Goal: Task Accomplishment & Management: Manage account settings

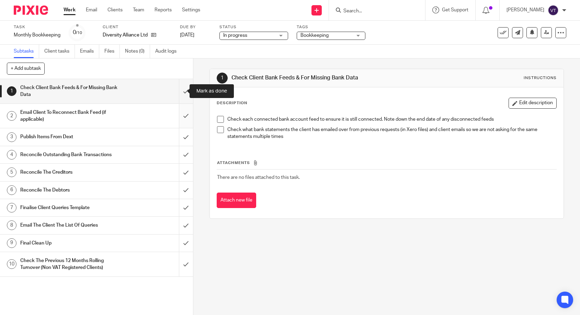
drag, startPoint x: 182, startPoint y: 89, endPoint x: 179, endPoint y: 120, distance: 31.1
click at [181, 89] on input "submit" at bounding box center [96, 91] width 193 height 24
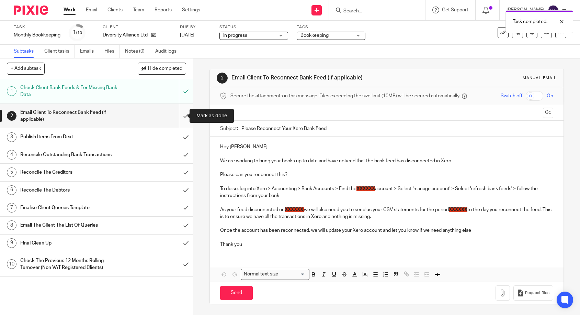
click at [178, 116] on input "submit" at bounding box center [96, 116] width 193 height 24
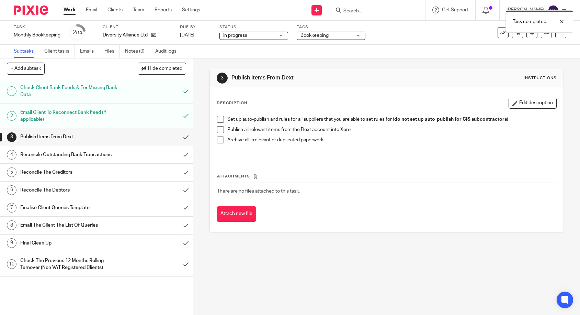
click at [179, 139] on input "submit" at bounding box center [96, 136] width 193 height 17
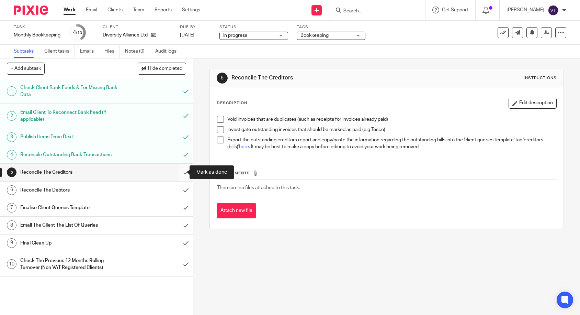
click at [178, 171] on input "submit" at bounding box center [96, 171] width 193 height 17
click at [181, 192] on input "submit" at bounding box center [96, 189] width 193 height 17
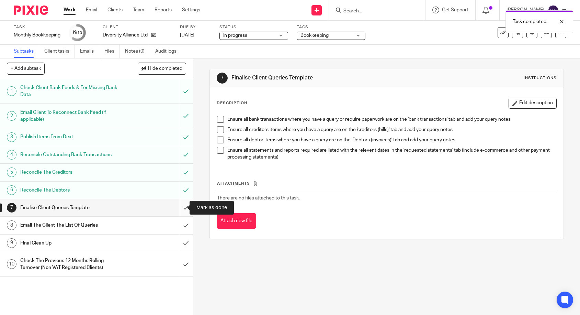
click at [182, 206] on input "submit" at bounding box center [96, 207] width 193 height 17
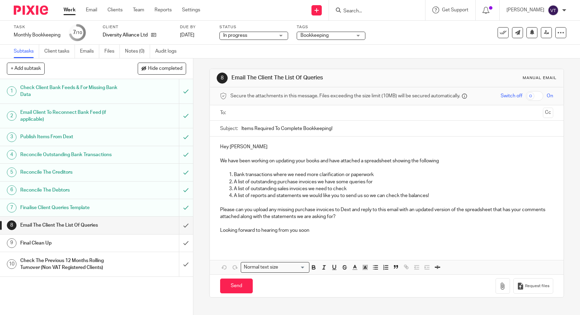
click at [179, 223] on input "submit" at bounding box center [96, 224] width 193 height 17
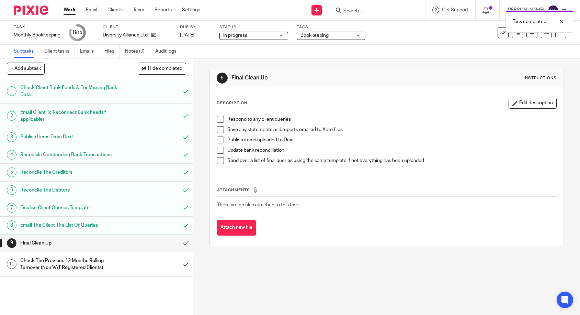
click at [182, 245] on input "submit" at bounding box center [96, 242] width 193 height 17
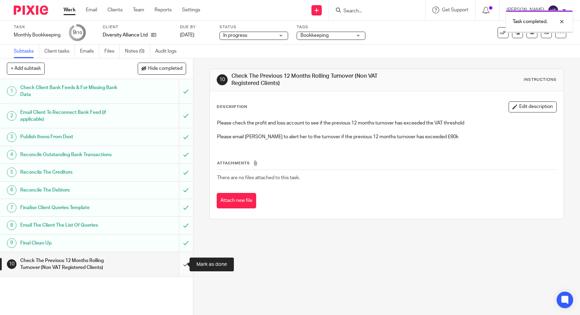
click at [179, 259] on input "submit" at bounding box center [96, 264] width 193 height 24
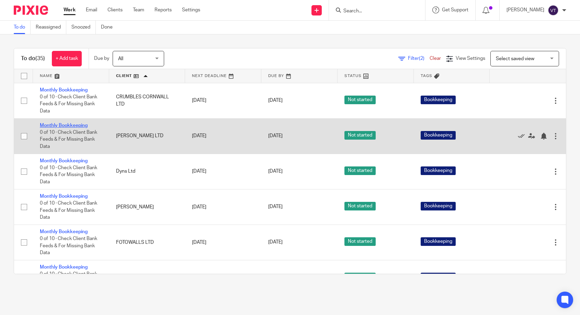
click at [68, 126] on link "Monthly Bookkeeping" at bounding box center [64, 125] width 48 height 5
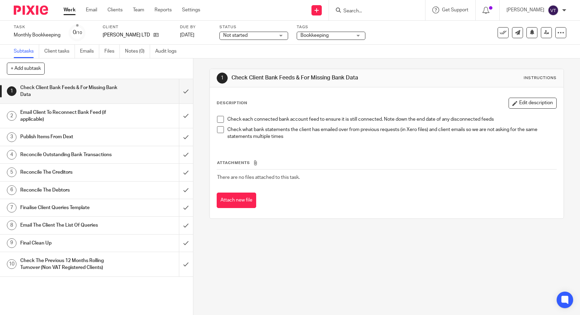
click at [279, 36] on div "Not started Not started" at bounding box center [253, 36] width 69 height 8
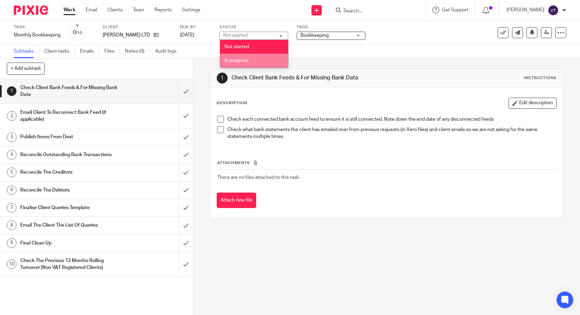
click at [270, 60] on li "In progress" at bounding box center [254, 61] width 68 height 14
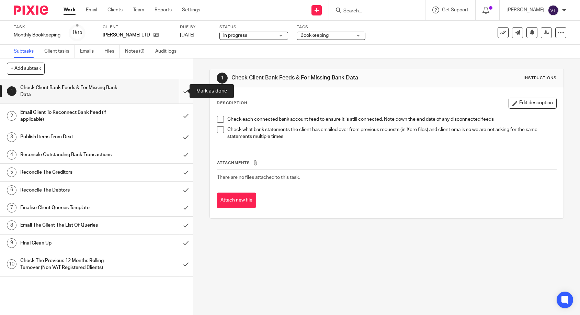
click at [181, 87] on input "submit" at bounding box center [96, 91] width 193 height 24
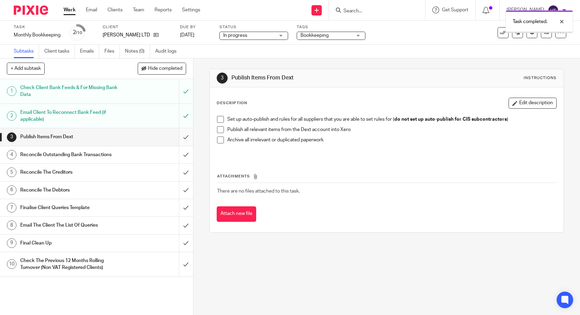
click at [180, 138] on input "submit" at bounding box center [96, 136] width 193 height 17
click at [178, 157] on input "submit" at bounding box center [96, 154] width 193 height 17
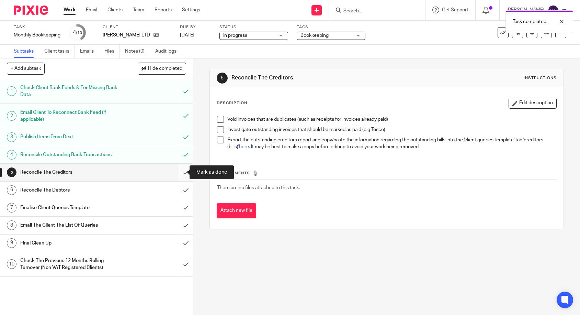
click at [179, 172] on input "submit" at bounding box center [96, 171] width 193 height 17
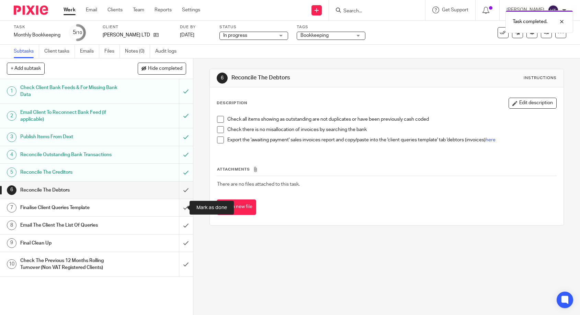
click at [180, 205] on input "submit" at bounding box center [96, 207] width 193 height 17
click at [179, 189] on input "submit" at bounding box center [96, 189] width 193 height 17
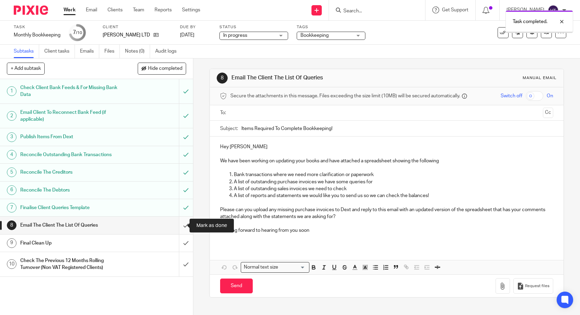
click at [177, 224] on input "submit" at bounding box center [96, 224] width 193 height 17
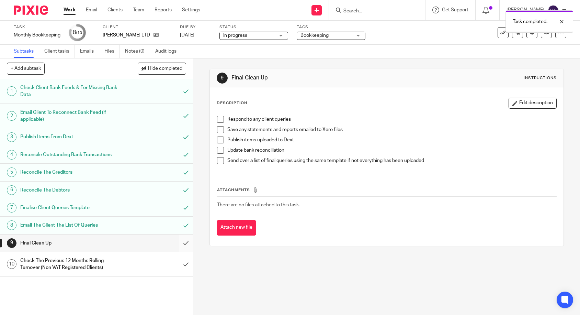
click at [182, 241] on input "submit" at bounding box center [96, 242] width 193 height 17
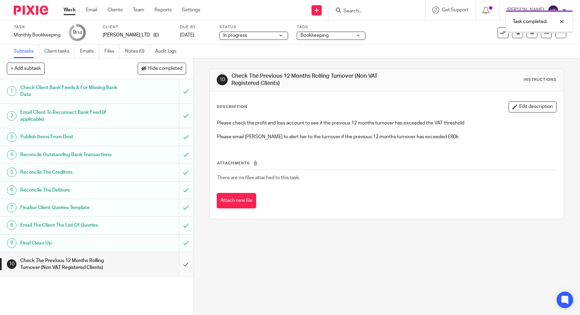
click at [181, 263] on input "submit" at bounding box center [96, 264] width 193 height 24
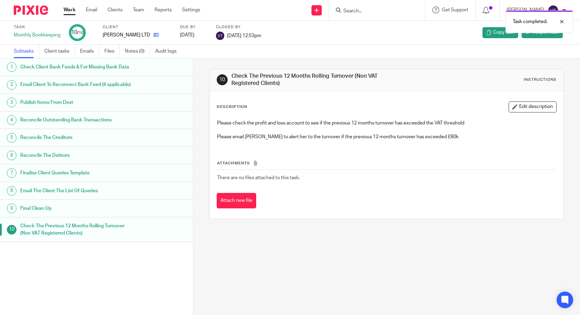
click at [154, 37] on icon at bounding box center [156, 34] width 5 height 5
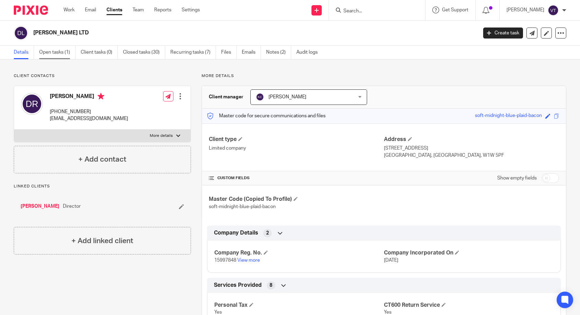
click at [57, 55] on link "Open tasks (1)" at bounding box center [57, 52] width 36 height 13
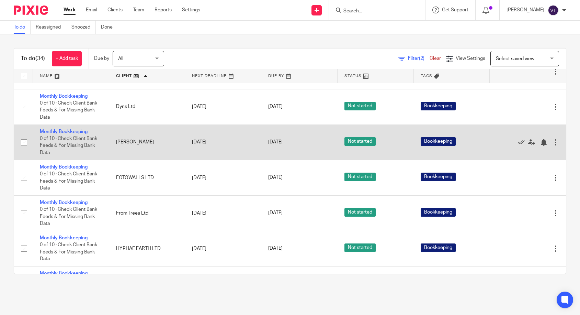
scroll to position [31, 0]
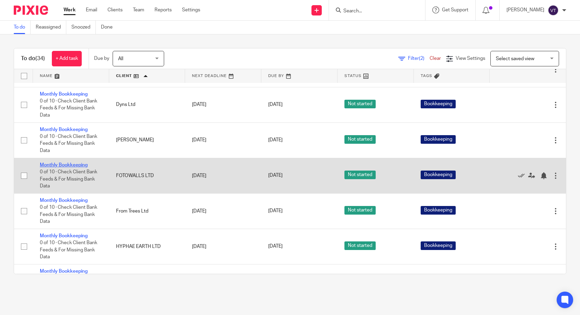
click at [79, 167] on link "Monthly Bookkeeping" at bounding box center [64, 164] width 48 height 5
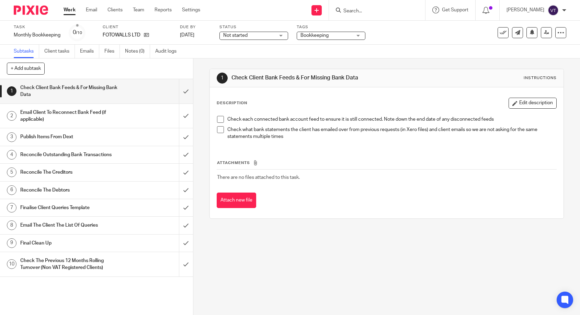
click at [255, 29] on label "Status" at bounding box center [253, 26] width 69 height 5
click at [272, 38] on span "Not started" at bounding box center [249, 35] width 52 height 7
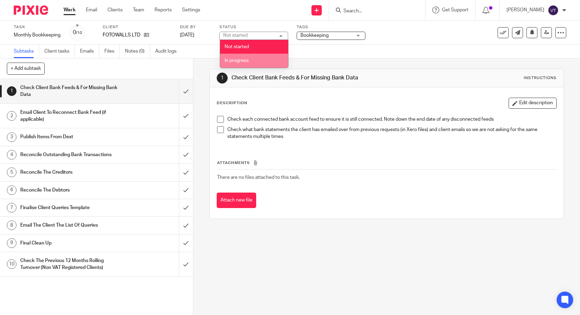
click at [266, 60] on li "In progress" at bounding box center [254, 61] width 68 height 14
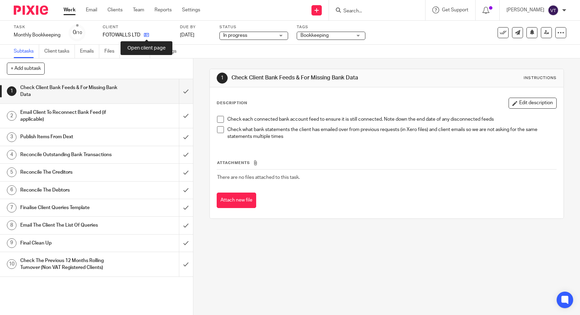
click at [147, 35] on icon at bounding box center [146, 34] width 5 height 5
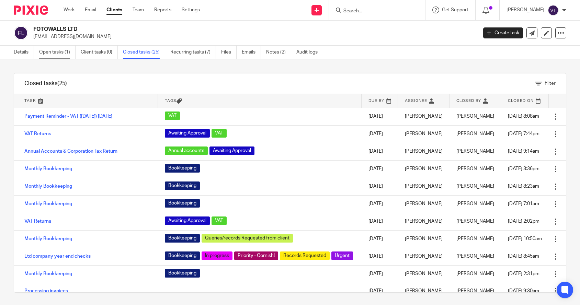
click at [51, 52] on link "Open tasks (1)" at bounding box center [57, 52] width 36 height 13
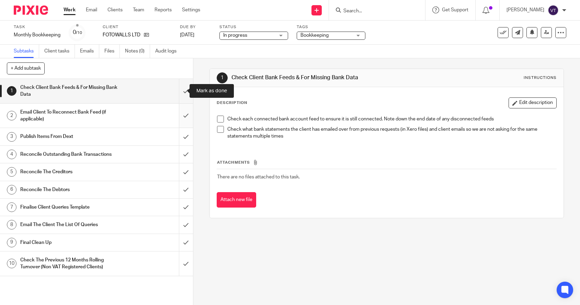
drag, startPoint x: 177, startPoint y: 90, endPoint x: 180, endPoint y: 114, distance: 24.2
click at [177, 91] on input "submit" at bounding box center [96, 91] width 193 height 24
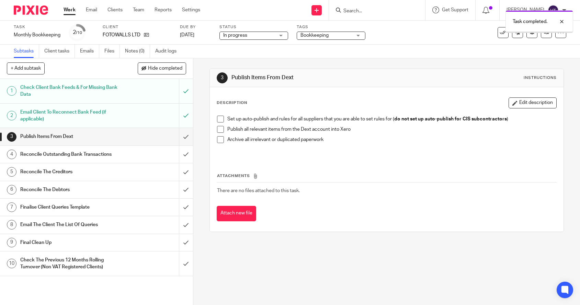
click at [179, 138] on input "submit" at bounding box center [96, 136] width 193 height 17
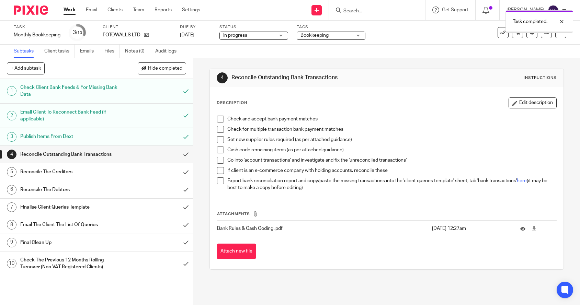
click at [180, 156] on input "submit" at bounding box center [96, 154] width 193 height 17
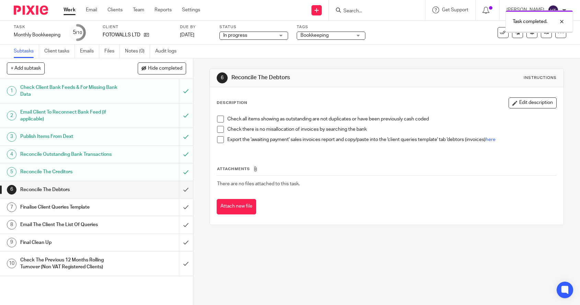
click at [180, 190] on input "submit" at bounding box center [96, 189] width 193 height 17
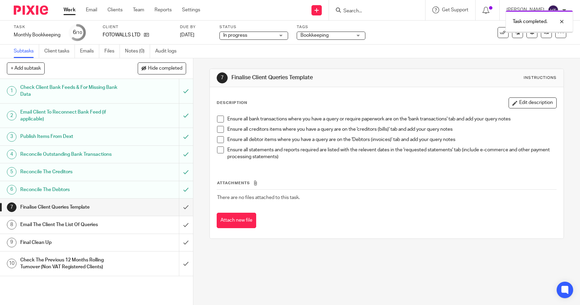
click at [179, 211] on input "submit" at bounding box center [96, 207] width 193 height 17
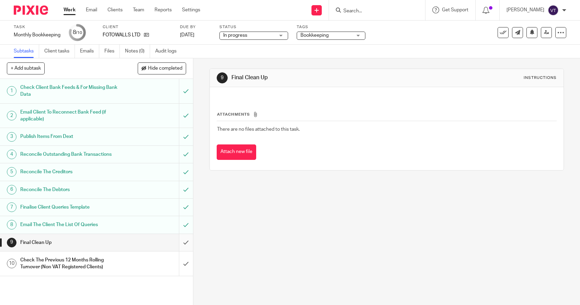
click at [178, 244] on input "submit" at bounding box center [96, 242] width 193 height 17
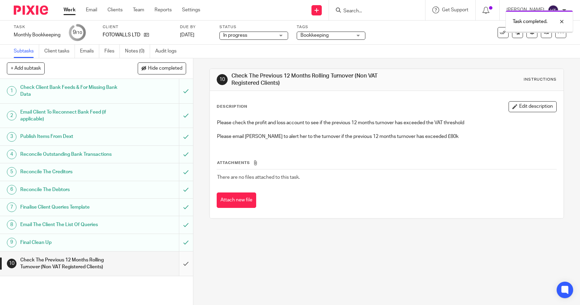
drag, startPoint x: 0, startPoint y: 0, endPoint x: 178, endPoint y: 263, distance: 318.1
click at [178, 263] on input "submit" at bounding box center [96, 264] width 193 height 24
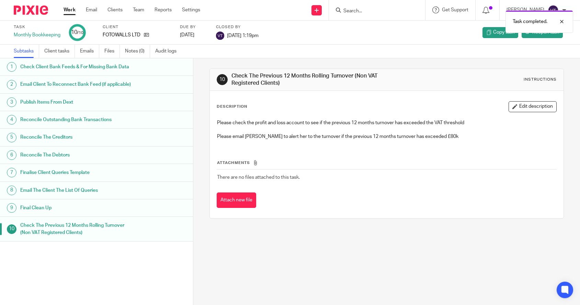
click at [361, 9] on div "Task completed." at bounding box center [431, 20] width 283 height 26
click at [353, 10] on div "Task completed." at bounding box center [431, 20] width 283 height 26
drag, startPoint x: 352, startPoint y: 10, endPoint x: 348, endPoint y: 10, distance: 4.2
click at [348, 10] on div "Task completed." at bounding box center [431, 20] width 283 height 26
click at [349, 12] on div "Task completed." at bounding box center [431, 20] width 283 height 26
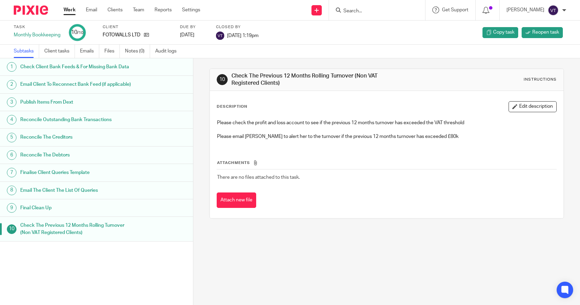
click at [352, 10] on div "Task completed." at bounding box center [431, 20] width 283 height 26
click at [352, 10] on input "Search" at bounding box center [374, 11] width 62 height 6
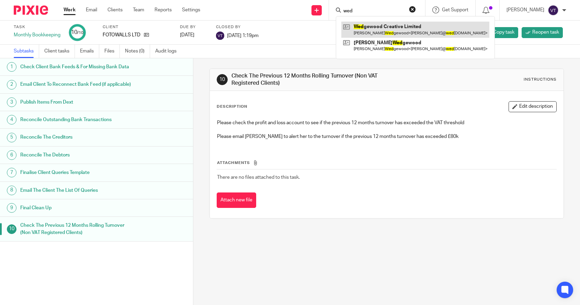
type input "wed"
click at [366, 27] on link at bounding box center [415, 30] width 148 height 16
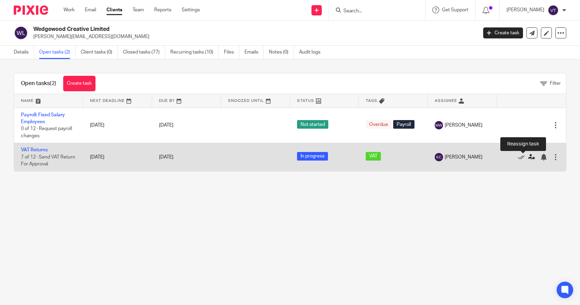
click at [528, 159] on icon at bounding box center [531, 157] width 7 height 7
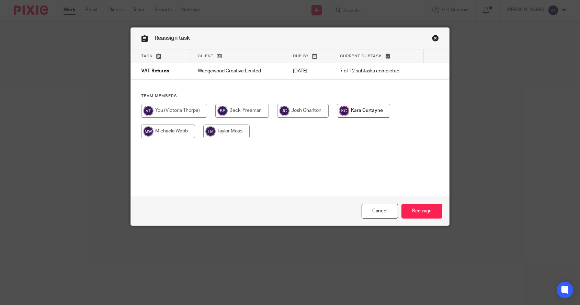
click at [167, 110] on input "radio" at bounding box center [174, 111] width 66 height 14
radio input "true"
click at [422, 212] on input "Reassign" at bounding box center [422, 211] width 41 height 15
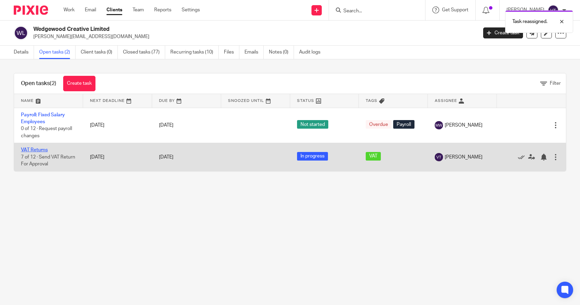
click at [35, 149] on link "VAT Returns" at bounding box center [34, 150] width 27 height 5
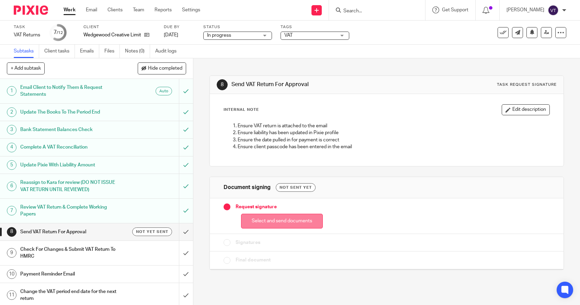
click at [282, 219] on button "Select and send documents" at bounding box center [282, 221] width 82 height 15
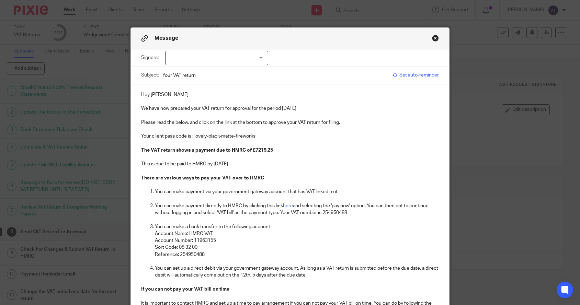
drag, startPoint x: 258, startPoint y: 49, endPoint x: 259, endPoint y: 54, distance: 5.0
click at [259, 53] on div "Message Signers: Michael Wedgewood (0 selected) Subject: Your VAT return Set au…" at bounding box center [290, 272] width 318 height 489
click at [259, 54] on div at bounding box center [216, 58] width 103 height 14
click at [237, 69] on li "Michael Wedgewood" at bounding box center [214, 73] width 102 height 14
checkbox input "true"
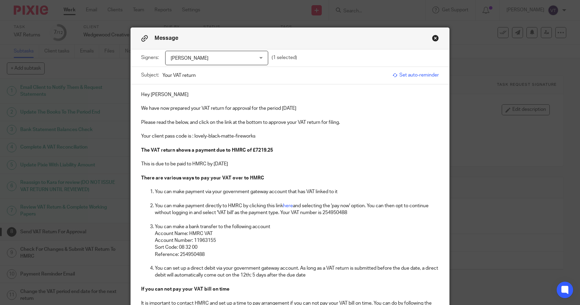
click at [325, 94] on p "Hey [PERSON_NAME]" at bounding box center [290, 94] width 298 height 7
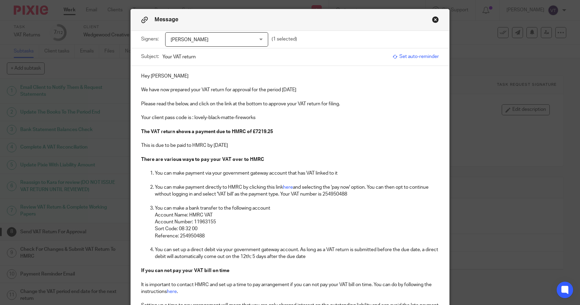
scroll to position [190, 0]
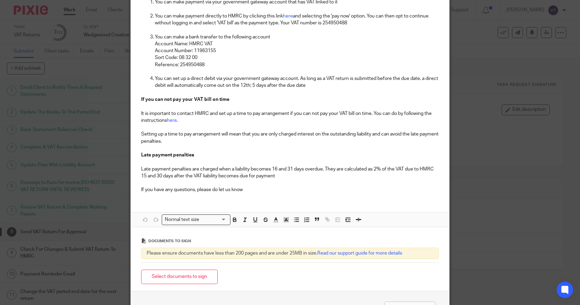
drag, startPoint x: 190, startPoint y: 277, endPoint x: 195, endPoint y: 276, distance: 5.2
click at [190, 277] on button "Select documents to sign" at bounding box center [179, 277] width 77 height 15
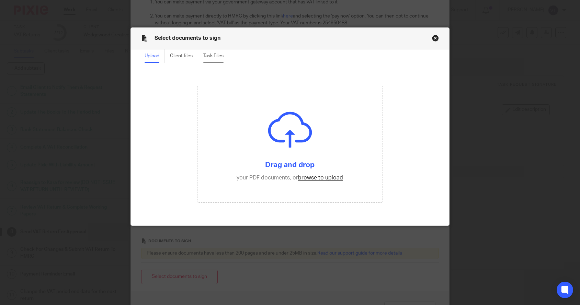
click at [216, 58] on div "Task Files" at bounding box center [215, 55] width 25 height 13
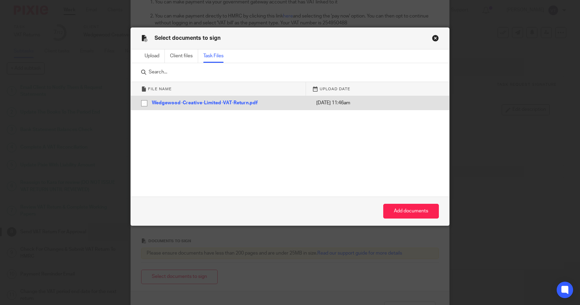
click at [144, 104] on input "checkbox" at bounding box center [144, 103] width 13 height 13
checkbox input "true"
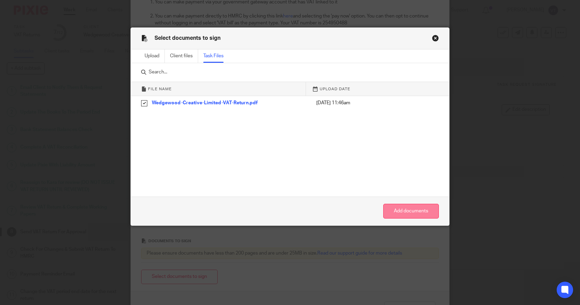
click at [401, 213] on button "Add documents" at bounding box center [411, 211] width 56 height 15
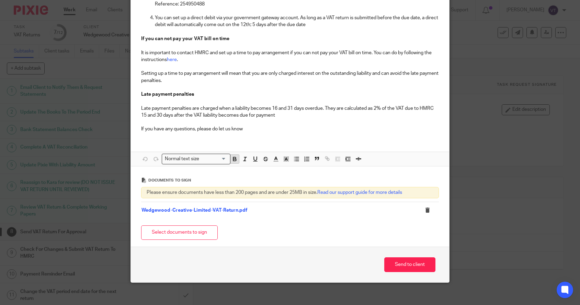
scroll to position [256, 0]
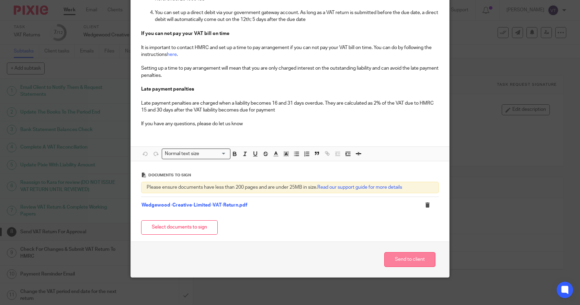
click at [395, 260] on button "Send to client" at bounding box center [409, 259] width 51 height 15
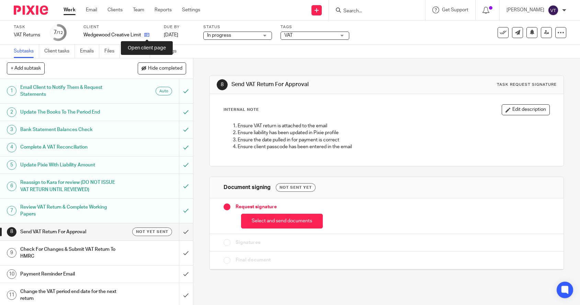
click at [149, 36] on icon at bounding box center [146, 34] width 5 height 5
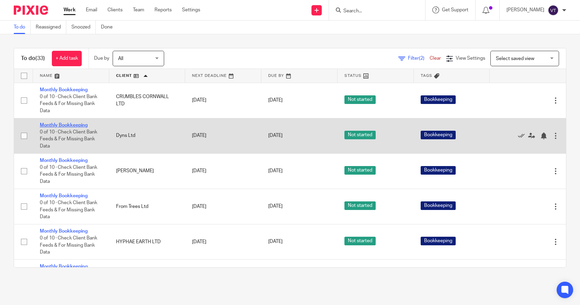
click at [76, 127] on link "Monthly Bookkeeping" at bounding box center [64, 125] width 48 height 5
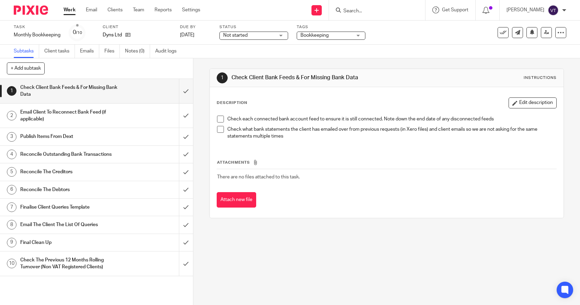
click at [263, 39] on span "Not started" at bounding box center [249, 35] width 52 height 7
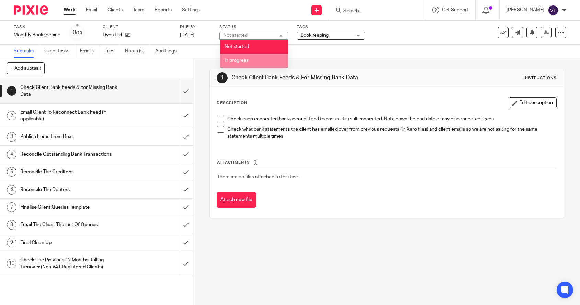
click at [262, 57] on li "In progress" at bounding box center [254, 61] width 68 height 14
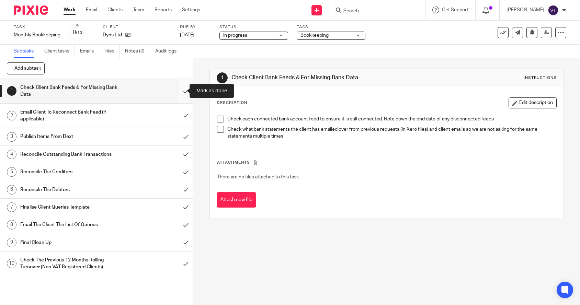
click at [179, 92] on input "submit" at bounding box center [96, 91] width 193 height 24
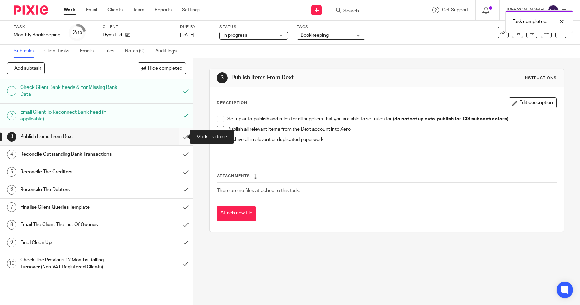
click at [183, 138] on input "submit" at bounding box center [96, 136] width 193 height 17
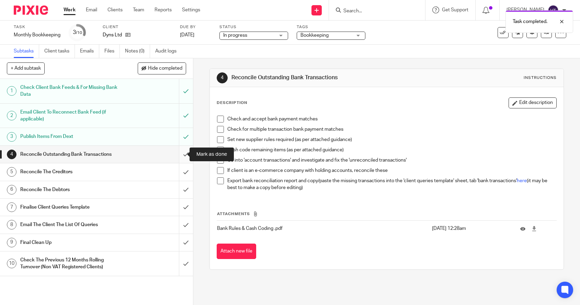
click at [178, 155] on input "submit" at bounding box center [96, 154] width 193 height 17
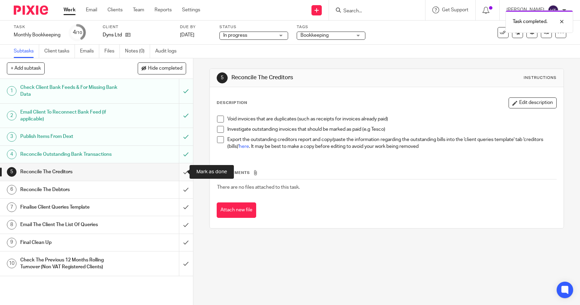
click at [178, 170] on input "submit" at bounding box center [96, 171] width 193 height 17
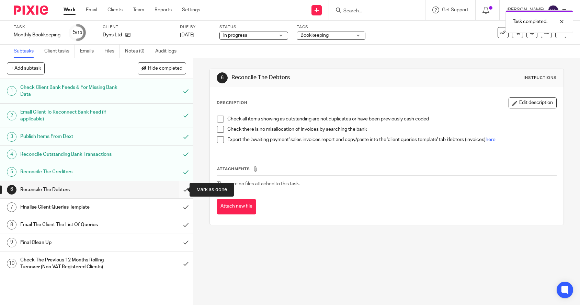
click at [179, 189] on input "submit" at bounding box center [96, 189] width 193 height 17
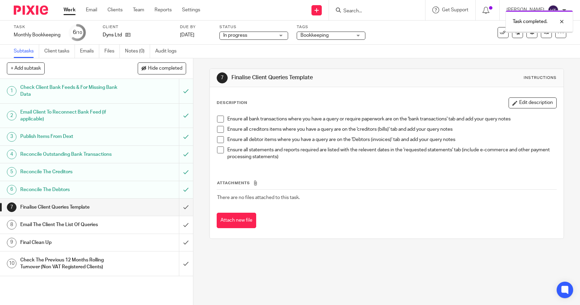
click at [178, 204] on input "submit" at bounding box center [96, 207] width 193 height 17
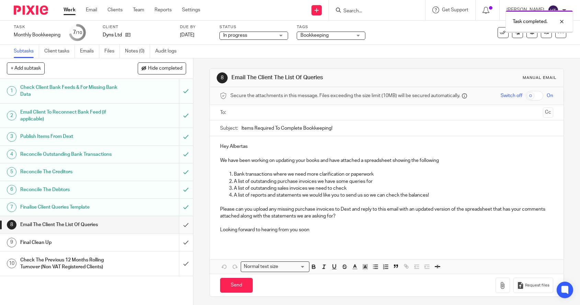
click at [179, 222] on input "submit" at bounding box center [96, 224] width 193 height 17
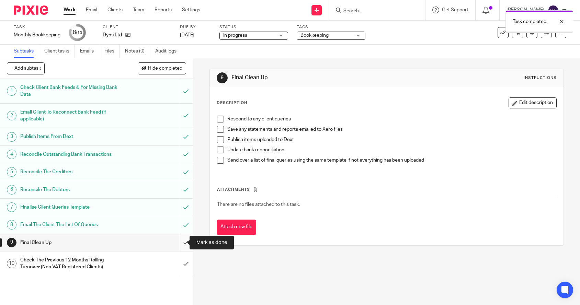
drag, startPoint x: 174, startPoint y: 241, endPoint x: 180, endPoint y: 244, distance: 6.3
click at [174, 240] on input "submit" at bounding box center [96, 242] width 193 height 17
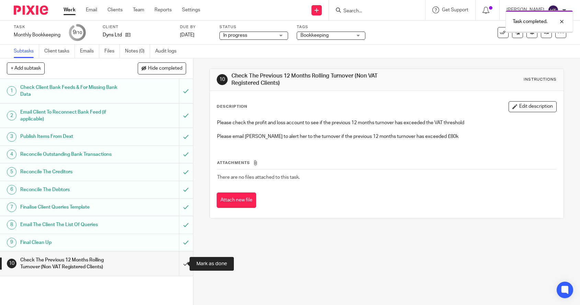
click at [181, 261] on input "submit" at bounding box center [96, 264] width 193 height 24
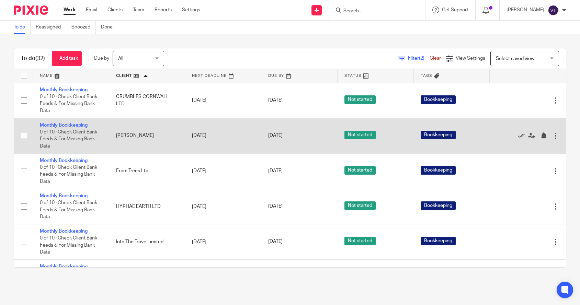
click at [68, 127] on link "Monthly Bookkeeping" at bounding box center [64, 125] width 48 height 5
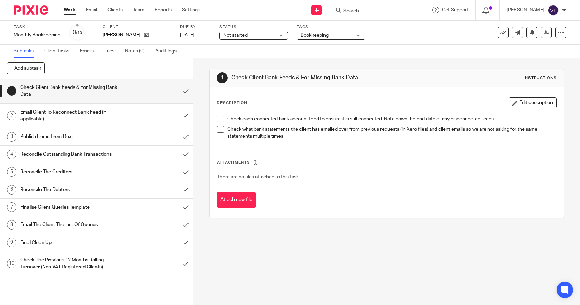
drag, startPoint x: 269, startPoint y: 32, endPoint x: 269, endPoint y: 42, distance: 10.0
click at [269, 32] on span "Not started" at bounding box center [249, 35] width 52 height 7
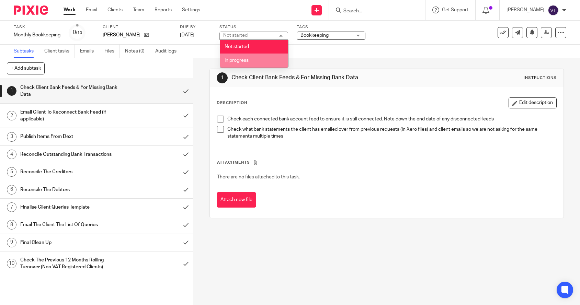
click at [267, 61] on li "In progress" at bounding box center [254, 61] width 68 height 14
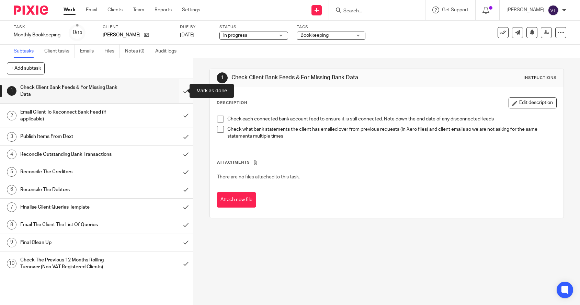
drag, startPoint x: 176, startPoint y: 92, endPoint x: 176, endPoint y: 102, distance: 10.6
click at [176, 91] on input "submit" at bounding box center [96, 91] width 193 height 24
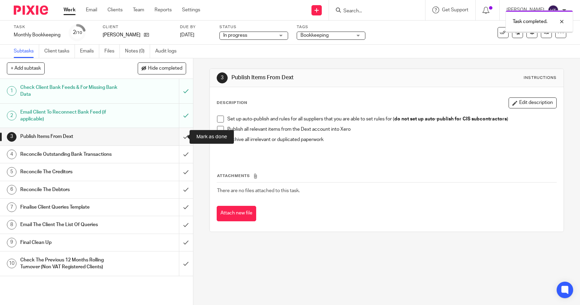
click at [176, 136] on input "submit" at bounding box center [96, 136] width 193 height 17
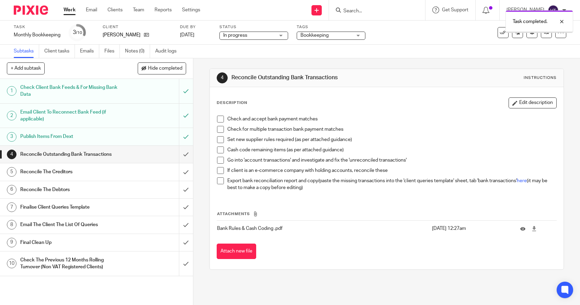
click at [179, 157] on input "submit" at bounding box center [96, 154] width 193 height 17
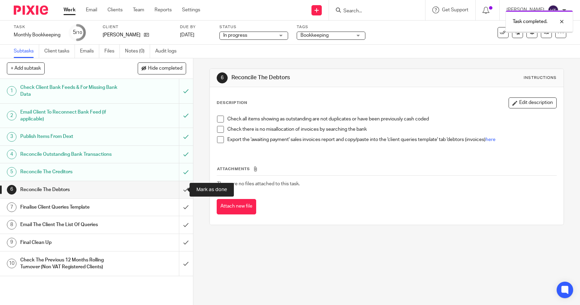
click at [178, 191] on input "submit" at bounding box center [96, 189] width 193 height 17
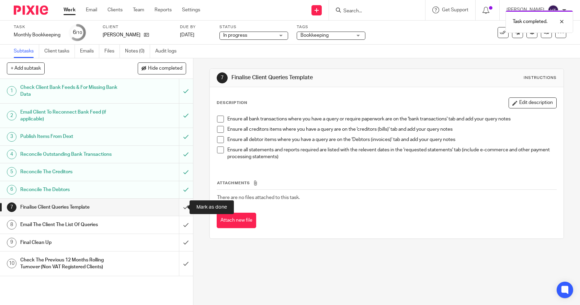
click at [181, 208] on input "submit" at bounding box center [96, 207] width 193 height 17
click at [179, 224] on input "submit" at bounding box center [96, 224] width 193 height 17
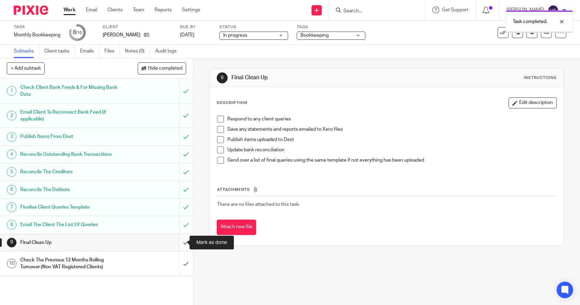
click at [181, 243] on input "submit" at bounding box center [96, 242] width 193 height 17
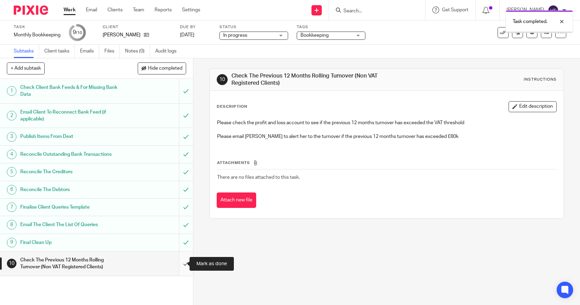
click at [178, 265] on input "submit" at bounding box center [96, 264] width 193 height 24
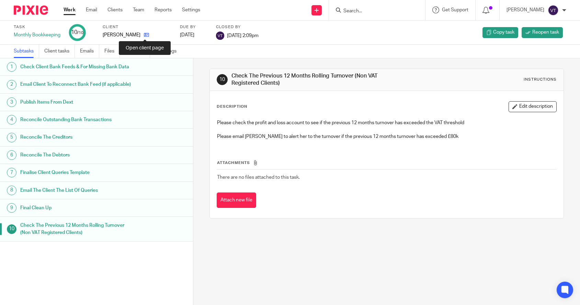
click at [146, 35] on icon at bounding box center [146, 34] width 5 height 5
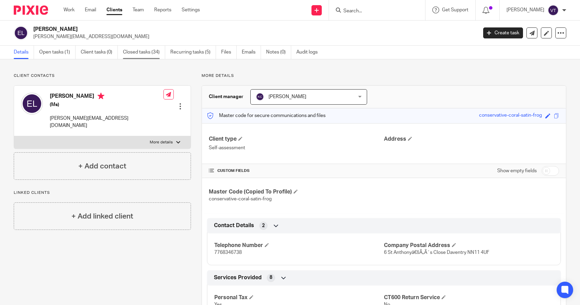
click at [148, 55] on link "Closed tasks (34)" at bounding box center [144, 52] width 42 height 13
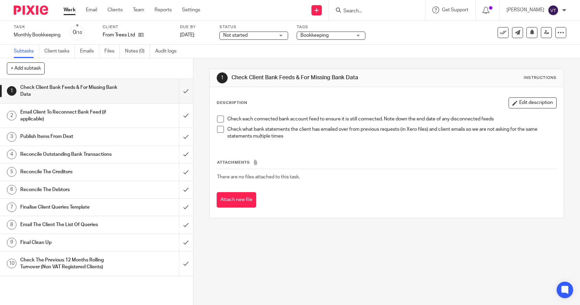
click at [273, 37] on span "Not started" at bounding box center [249, 35] width 52 height 7
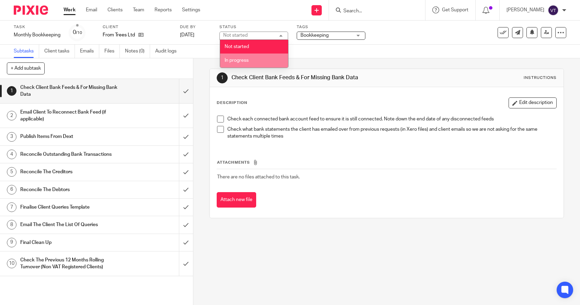
click at [269, 59] on li "In progress" at bounding box center [254, 61] width 68 height 14
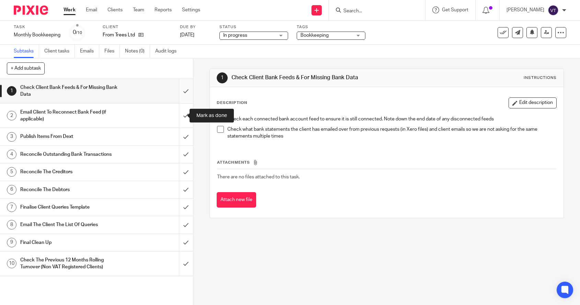
click at [181, 94] on input "submit" at bounding box center [96, 91] width 193 height 24
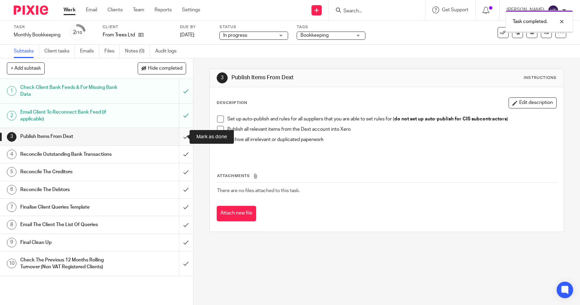
click at [180, 138] on input "submit" at bounding box center [96, 136] width 193 height 17
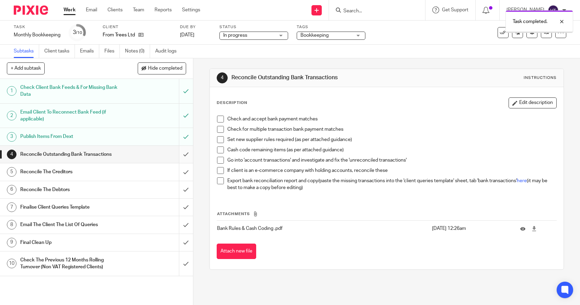
click at [178, 154] on input "submit" at bounding box center [96, 154] width 193 height 17
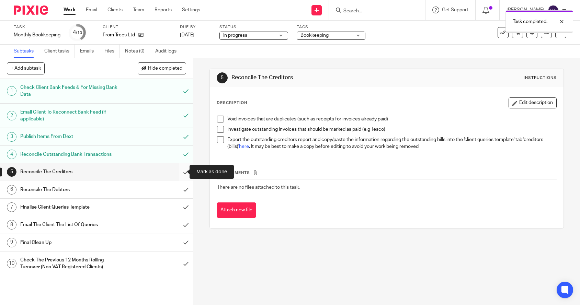
click at [179, 169] on input "submit" at bounding box center [96, 171] width 193 height 17
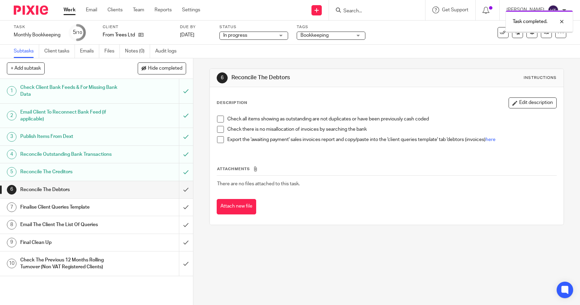
click at [179, 190] on input "submit" at bounding box center [96, 189] width 193 height 17
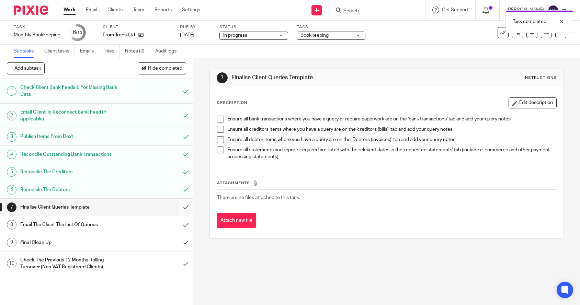
click at [179, 209] on input "submit" at bounding box center [96, 207] width 193 height 17
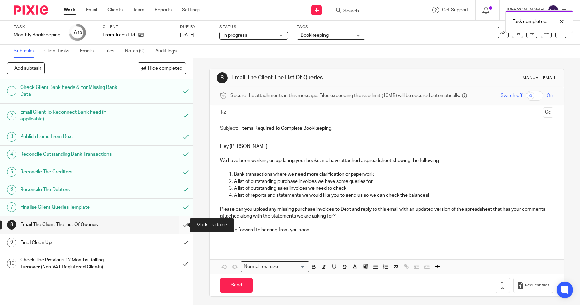
click at [179, 224] on input "submit" at bounding box center [96, 224] width 193 height 17
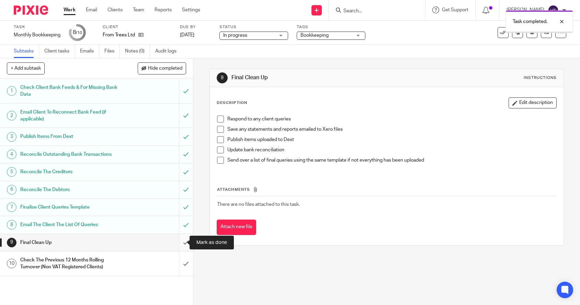
click at [181, 243] on input "submit" at bounding box center [96, 242] width 193 height 17
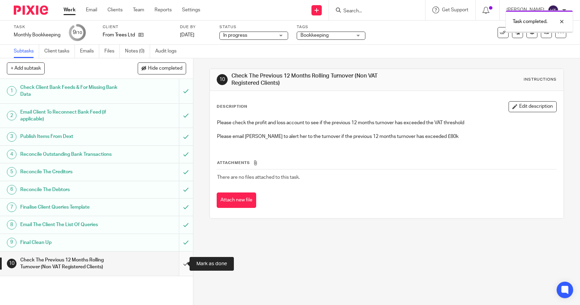
click at [180, 264] on input "submit" at bounding box center [96, 264] width 193 height 24
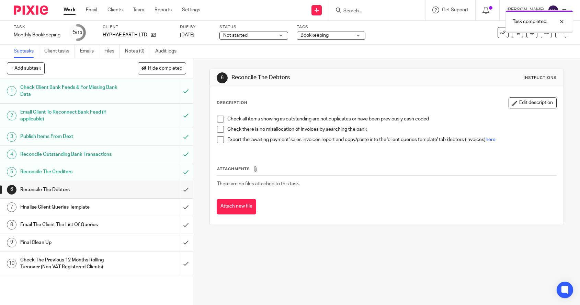
click at [179, 192] on input "submit" at bounding box center [96, 189] width 193 height 17
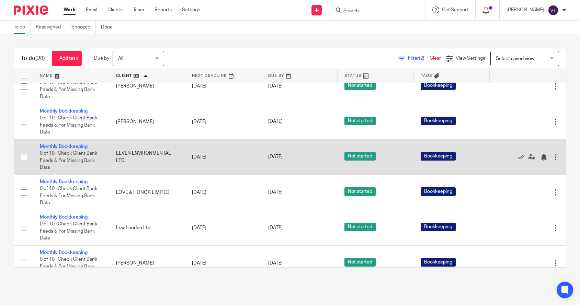
scroll to position [93, 0]
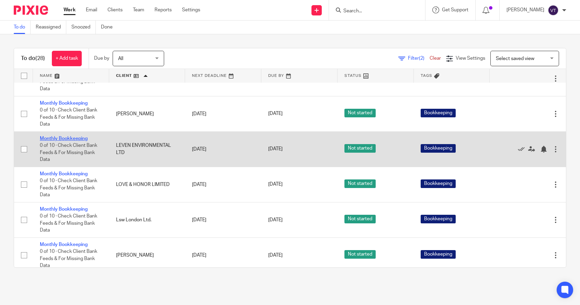
click at [66, 141] on link "Monthly Bookkeeping" at bounding box center [64, 138] width 48 height 5
